Goal: Navigation & Orientation: Find specific page/section

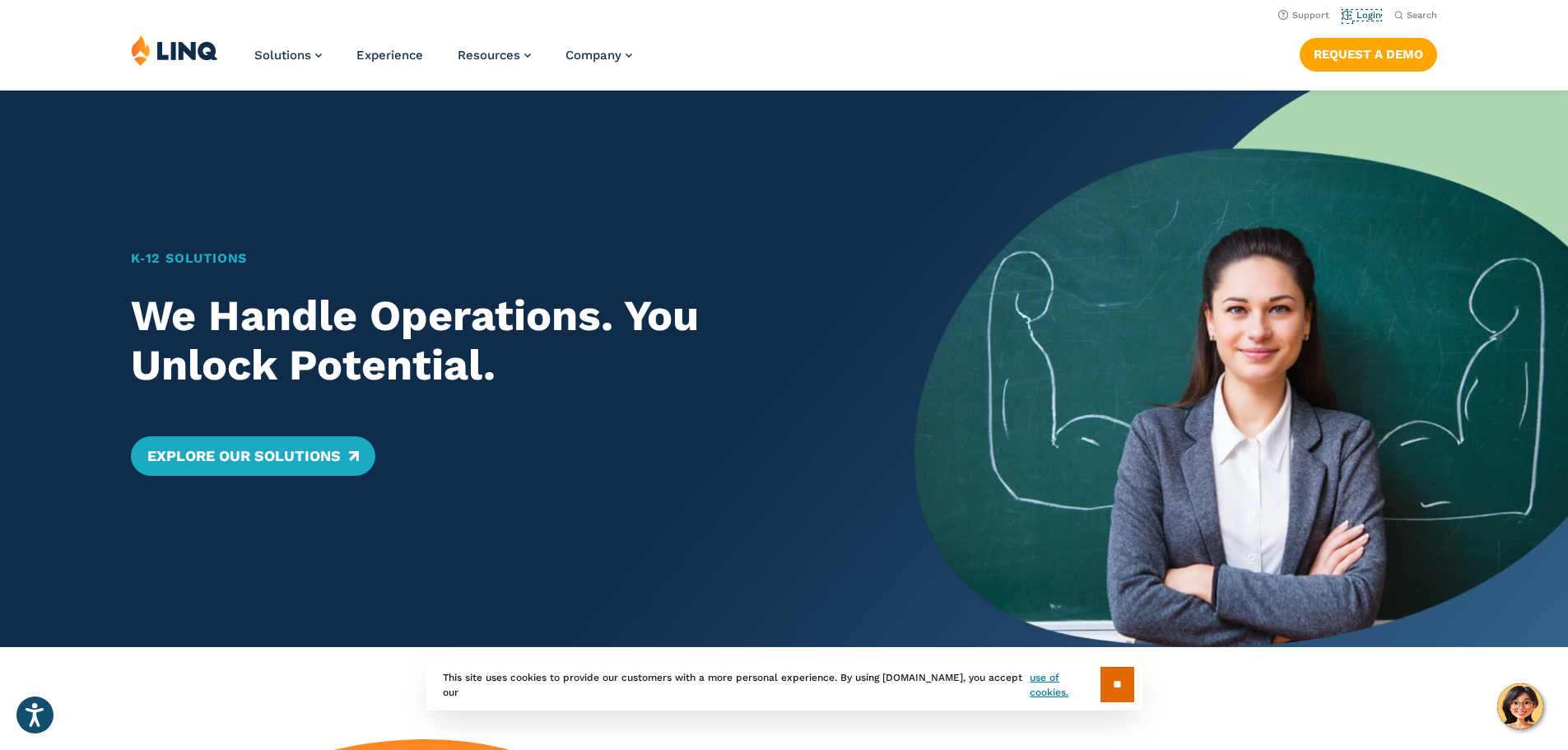
click at [1343, 10] on link "Login" at bounding box center [1362, 16] width 39 height 11
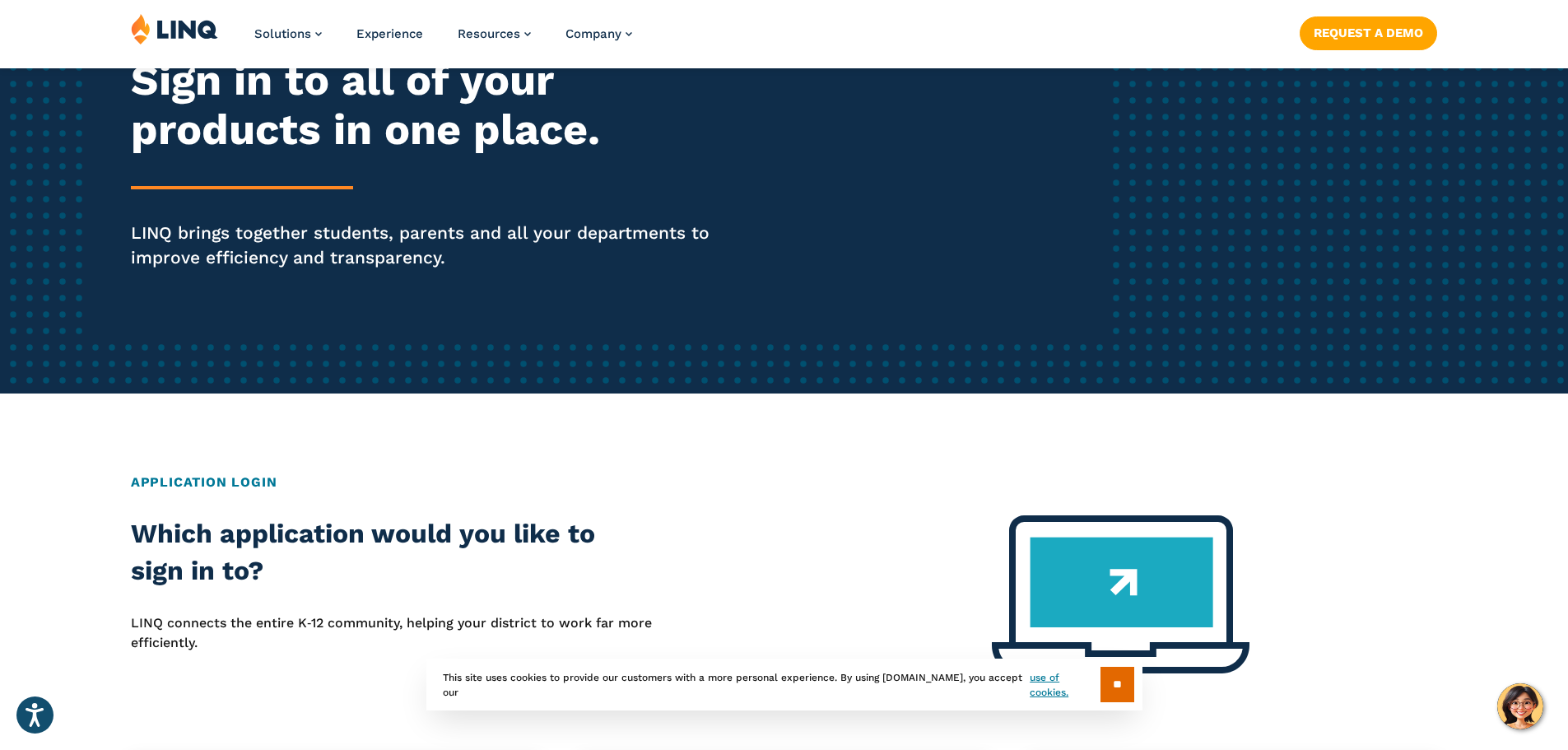
scroll to position [550, 0]
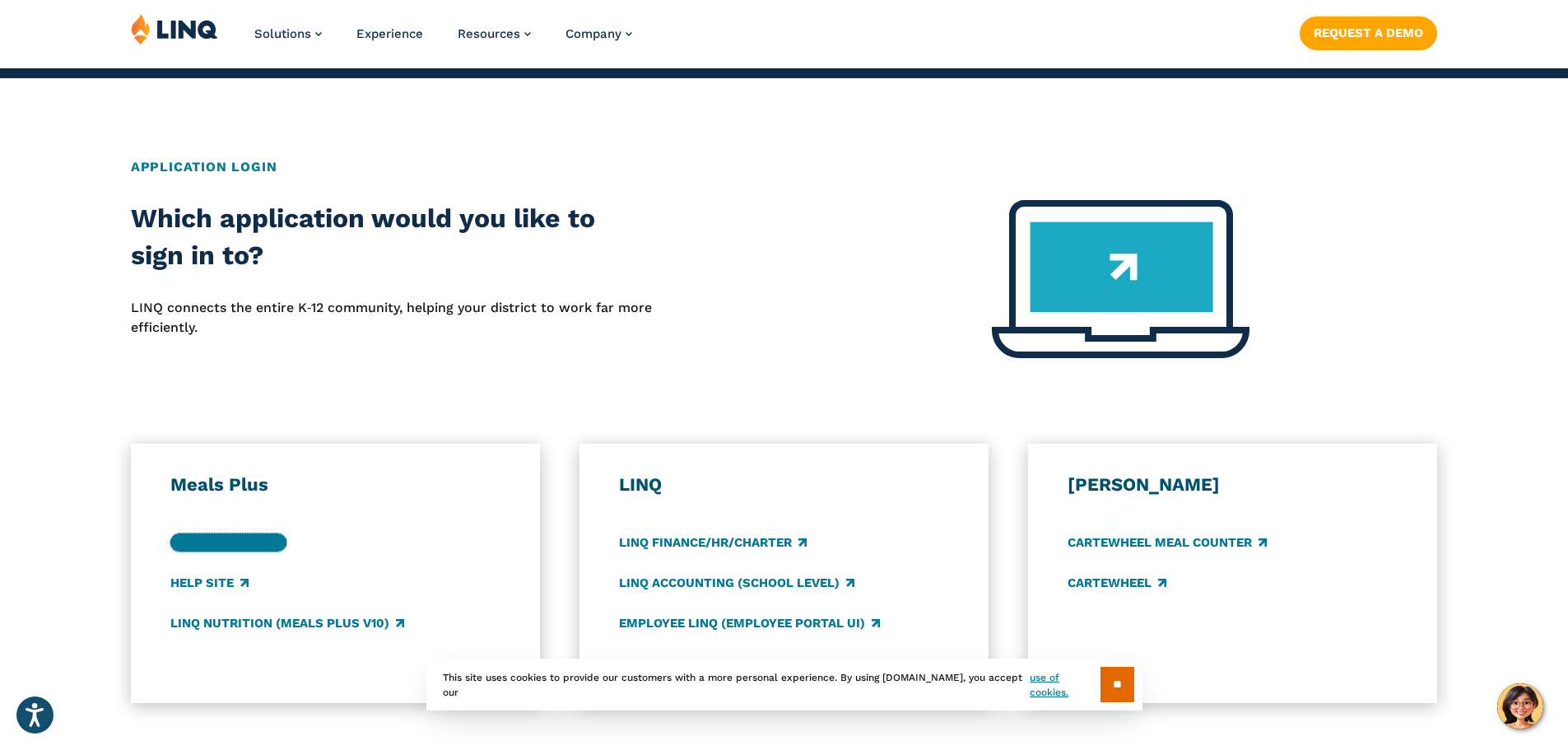
click at [228, 543] on link "Support Login" at bounding box center [229, 543] width 116 height 18
